Goal: Download file/media

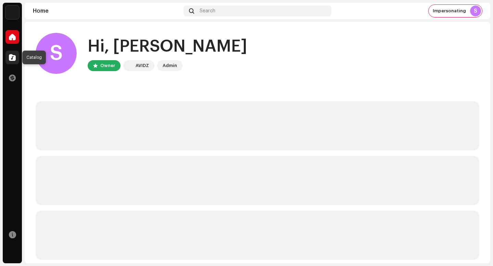
click at [17, 55] on div at bounding box center [12, 58] width 14 height 14
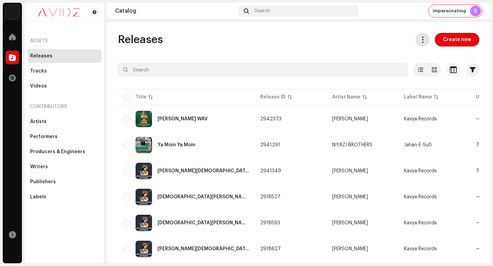
click at [419, 36] on button at bounding box center [422, 40] width 14 height 14
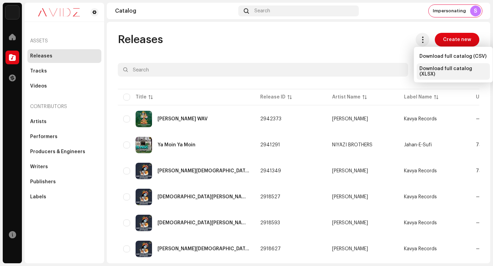
click at [430, 73] on div "Download full catalog (XLSX)" at bounding box center [452, 71] width 73 height 16
click at [297, 42] on div "Releases Create new" at bounding box center [298, 40] width 361 height 14
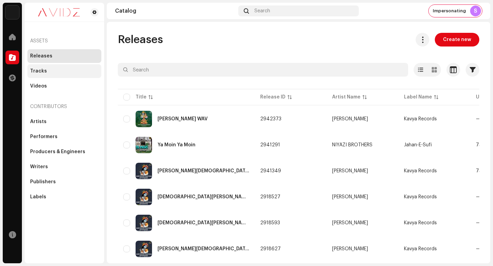
click at [70, 74] on div "Tracks" at bounding box center [64, 71] width 74 height 14
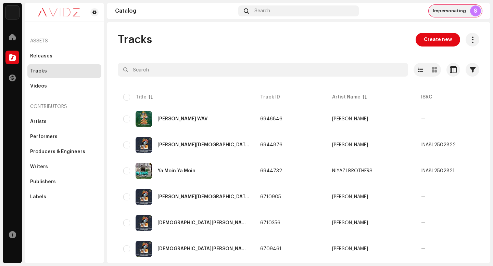
click at [452, 14] on div "Impersonating S" at bounding box center [454, 11] width 53 height 12
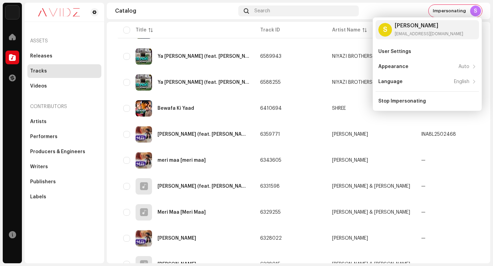
scroll to position [488, 0]
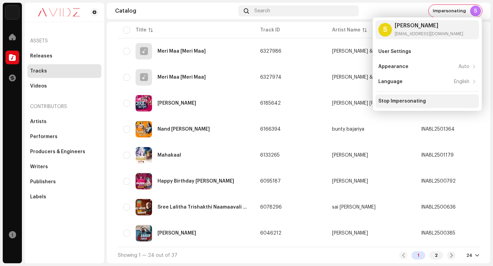
click at [422, 105] on div "Stop Impersonating" at bounding box center [426, 101] width 103 height 14
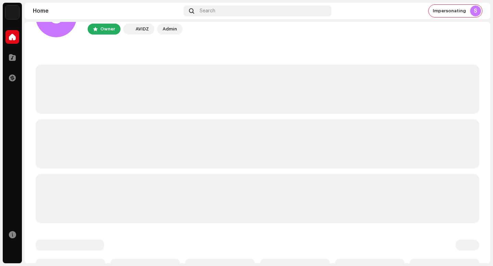
scroll to position [9, 0]
